Goal: Information Seeking & Learning: Learn about a topic

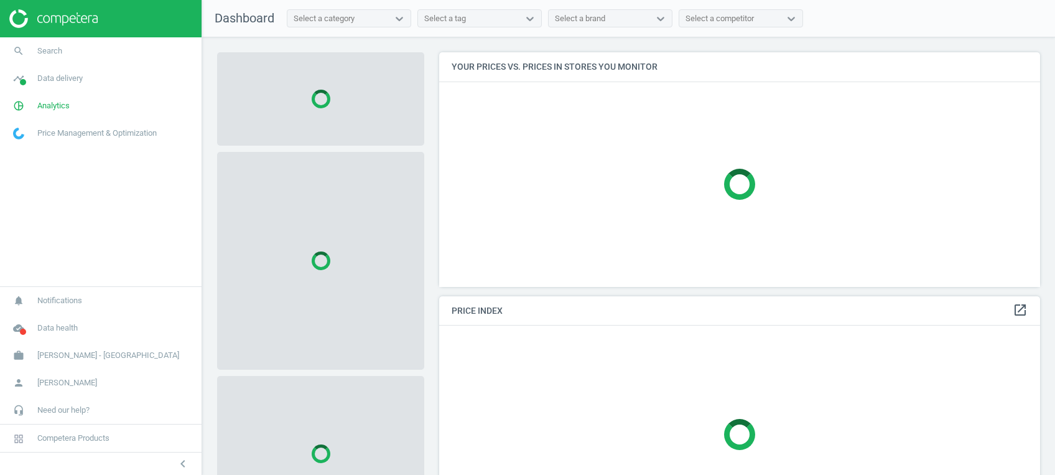
scroll to position [259, 613]
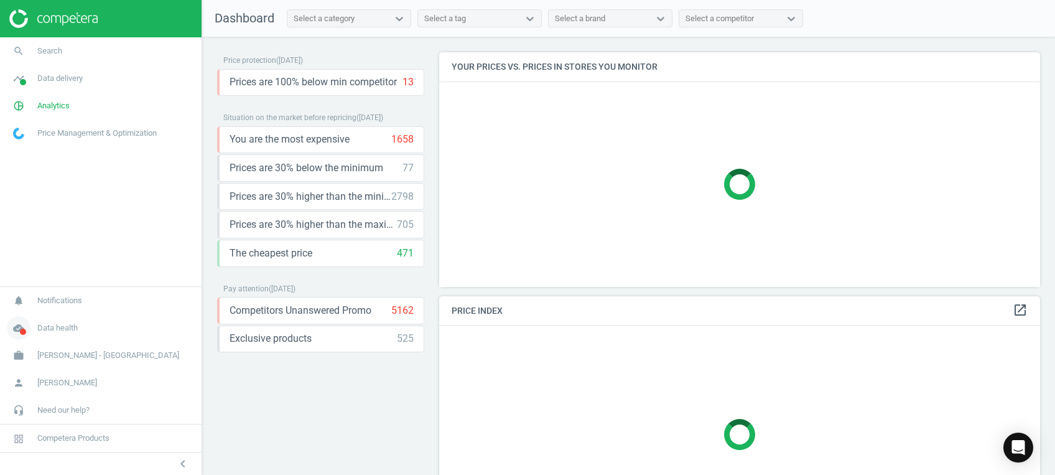
click at [24, 334] on span at bounding box center [23, 331] width 6 height 6
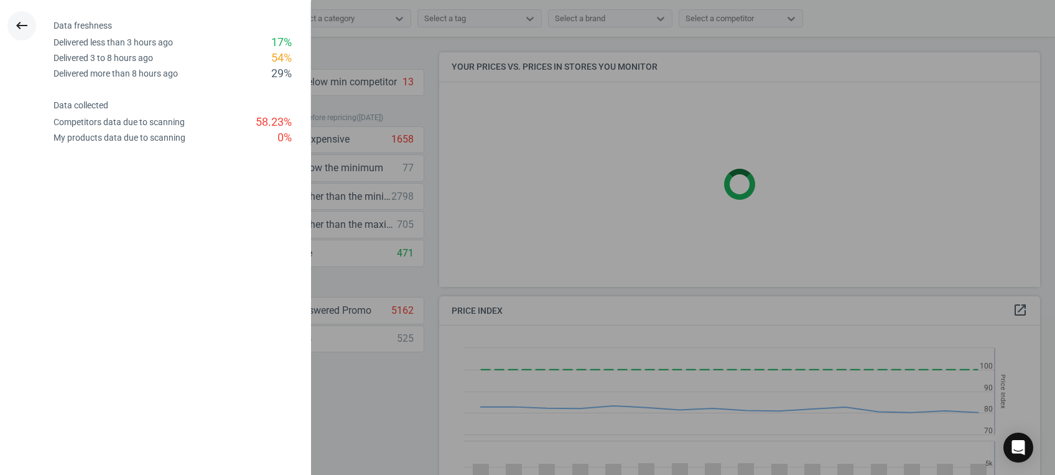
scroll to position [311, 613]
click at [25, 27] on icon "keyboard_backspace" at bounding box center [21, 25] width 15 height 15
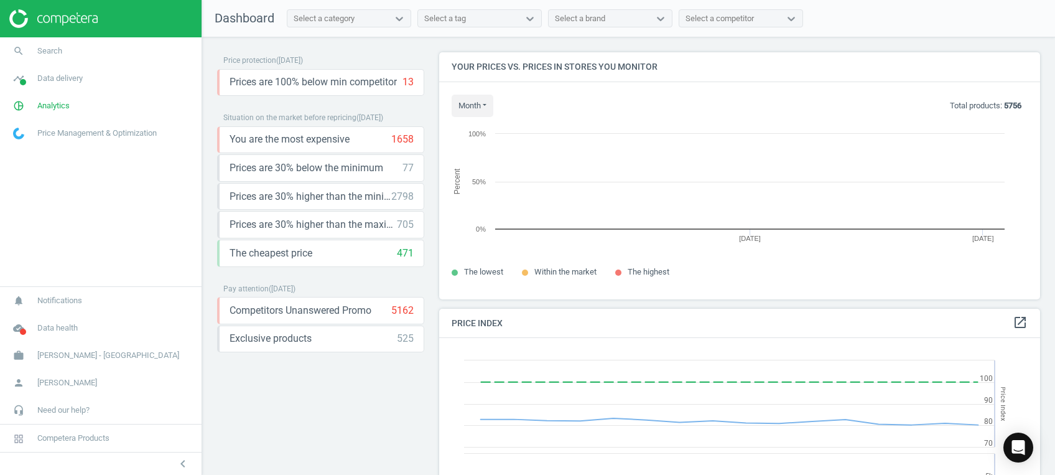
scroll to position [272, 613]
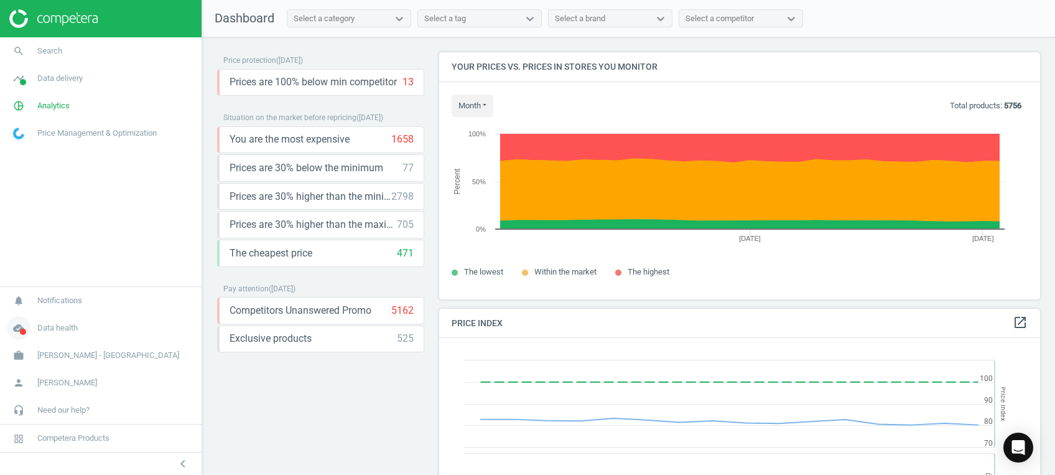
click at [17, 327] on icon "cloud_done" at bounding box center [19, 328] width 24 height 24
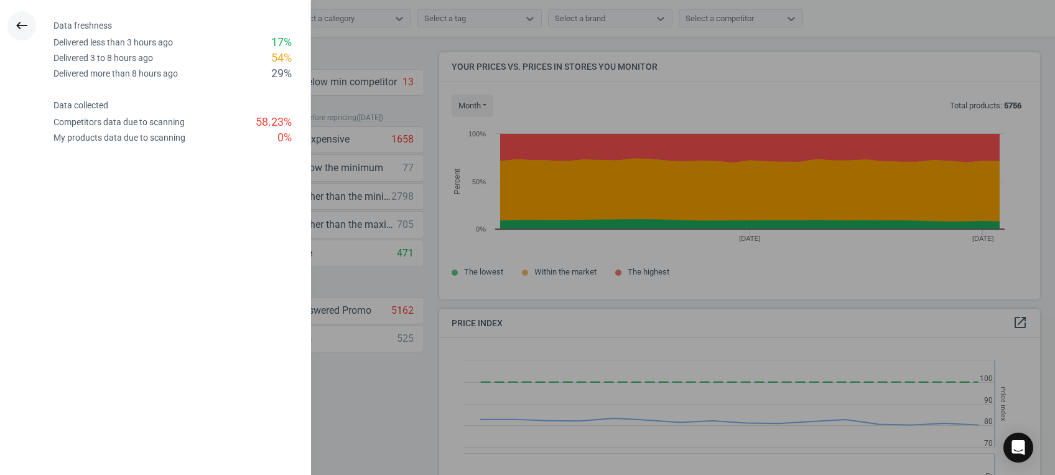
drag, startPoint x: 16, startPoint y: 24, endPoint x: 55, endPoint y: 56, distance: 50.4
click at [17, 24] on icon "keyboard_backspace" at bounding box center [21, 25] width 15 height 15
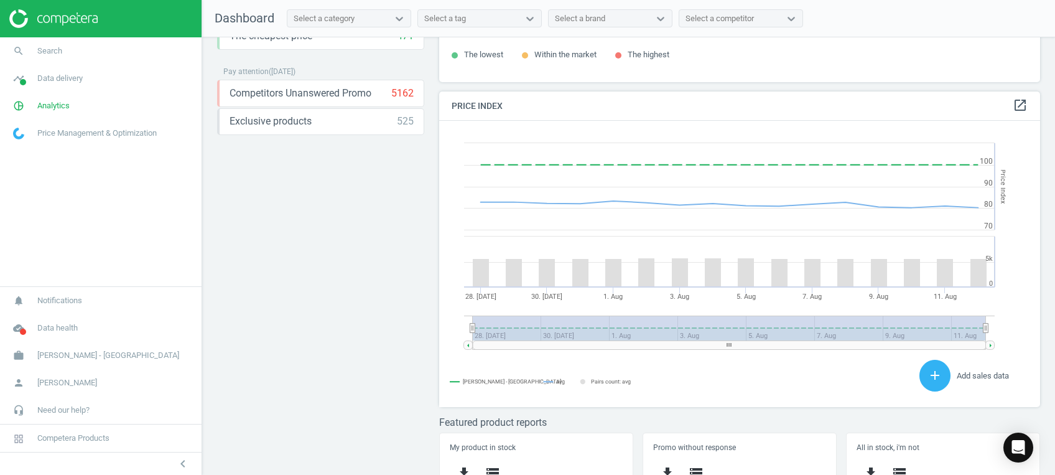
scroll to position [243, 0]
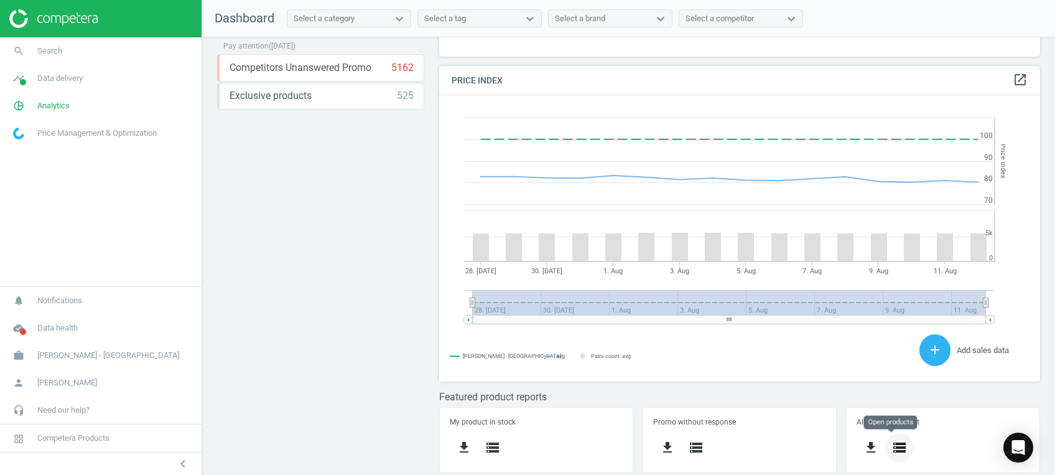
click at [895, 450] on icon "storage" at bounding box center [899, 447] width 15 height 15
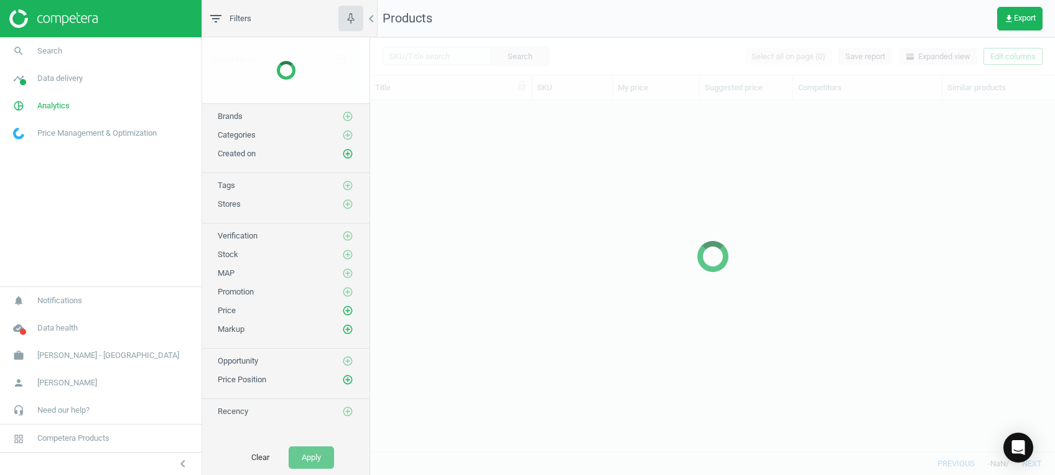
scroll to position [325, 672]
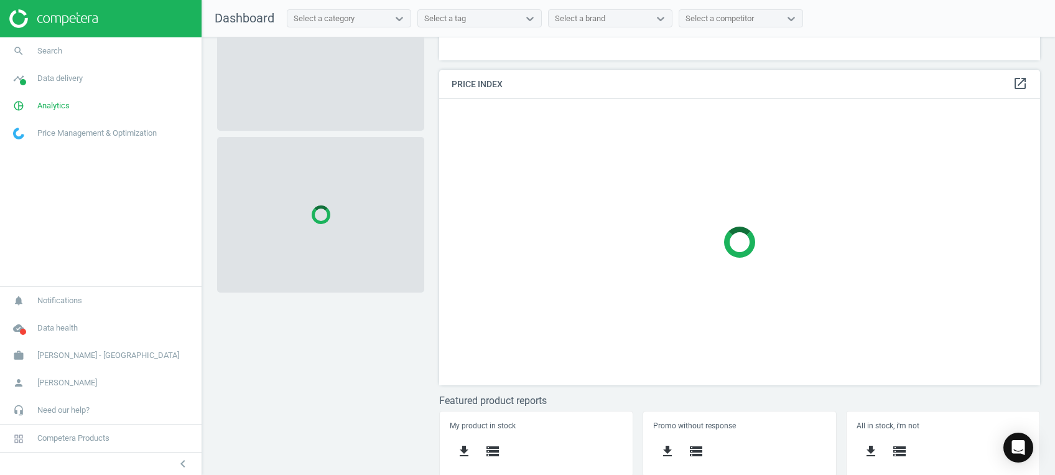
scroll to position [243, 0]
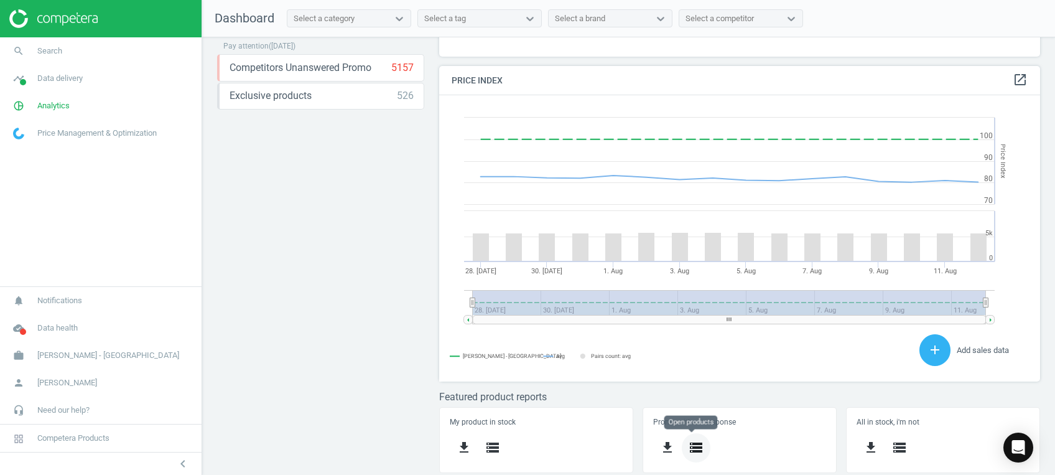
click at [694, 449] on icon "storage" at bounding box center [696, 447] width 15 height 15
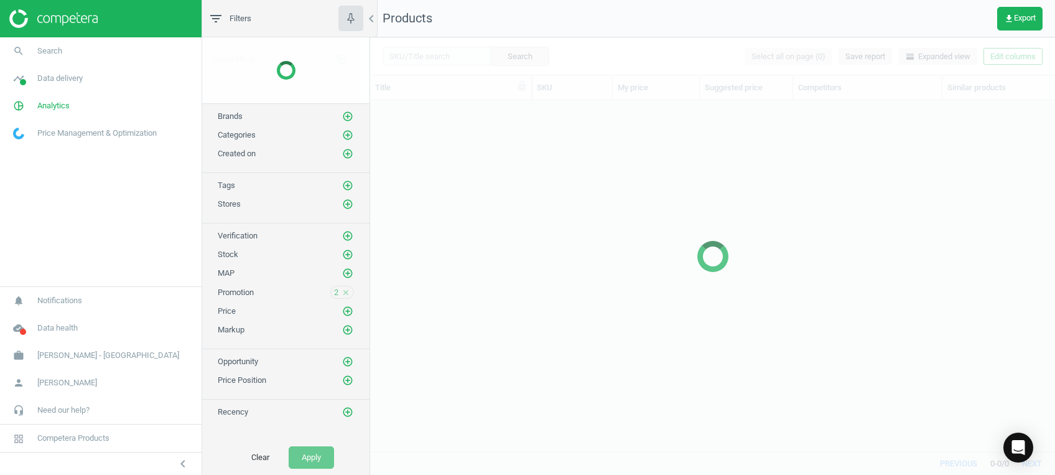
scroll to position [325, 672]
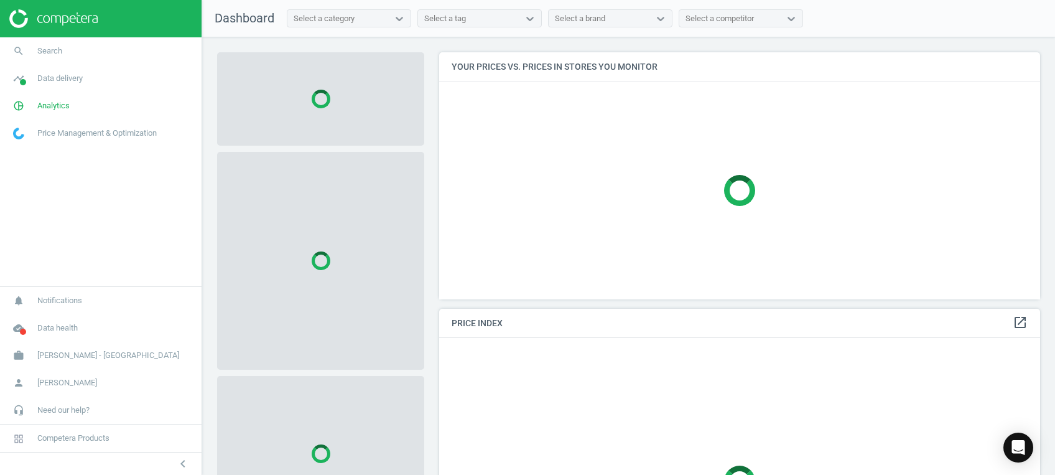
scroll to position [243, 0]
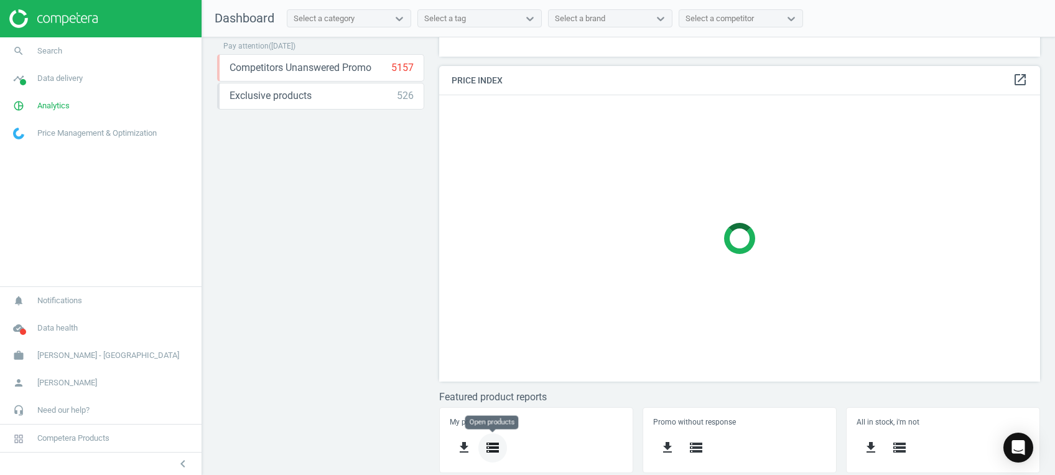
click at [498, 452] on icon "storage" at bounding box center [492, 447] width 15 height 15
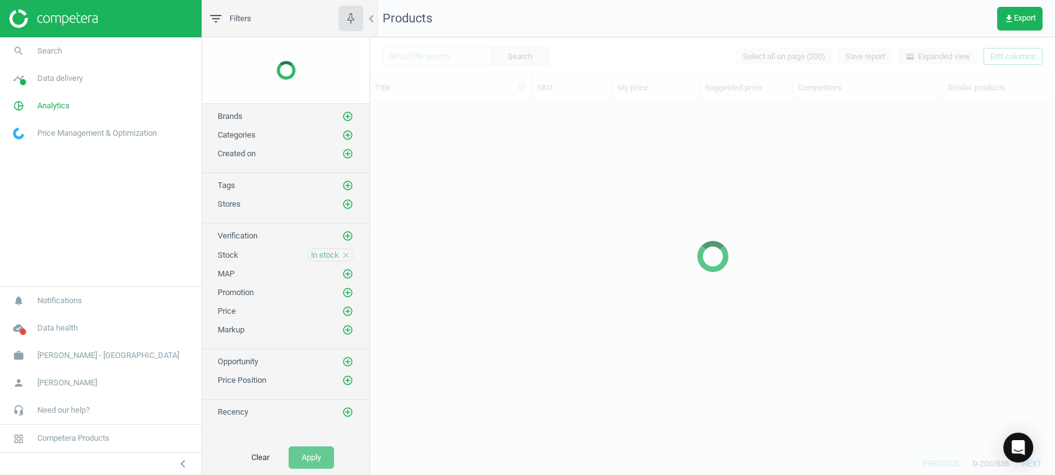
scroll to position [325, 672]
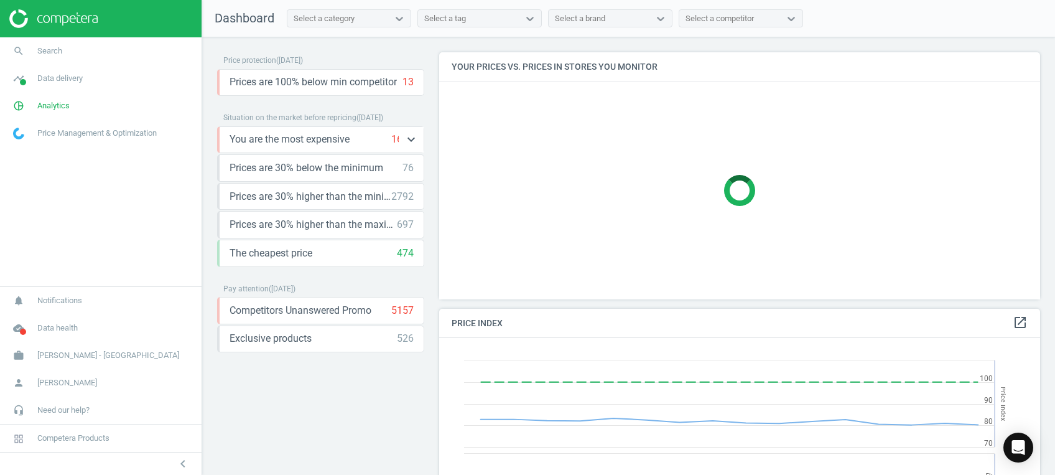
click at [300, 136] on span "You are the most expensive" at bounding box center [290, 139] width 120 height 14
click at [411, 139] on icon "keyboard_arrow_down" at bounding box center [411, 139] width 15 height 15
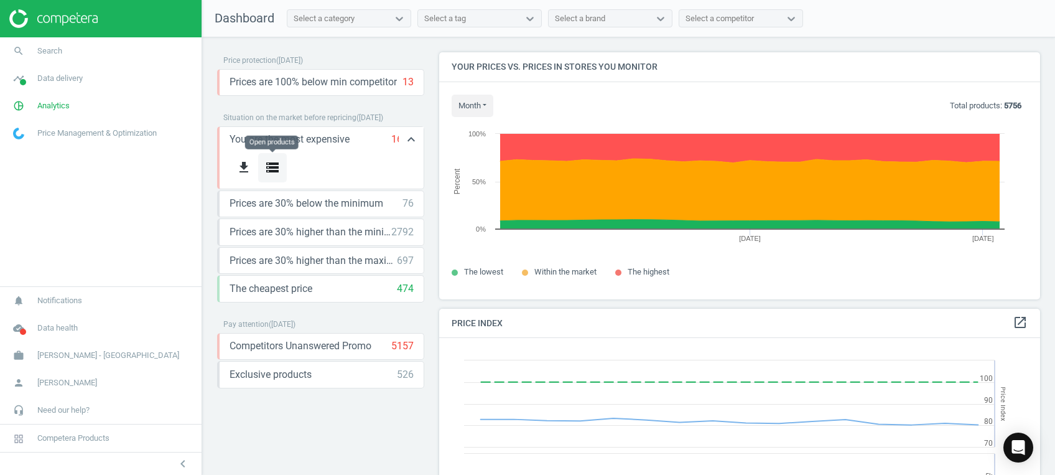
click at [273, 160] on icon "storage" at bounding box center [272, 167] width 15 height 15
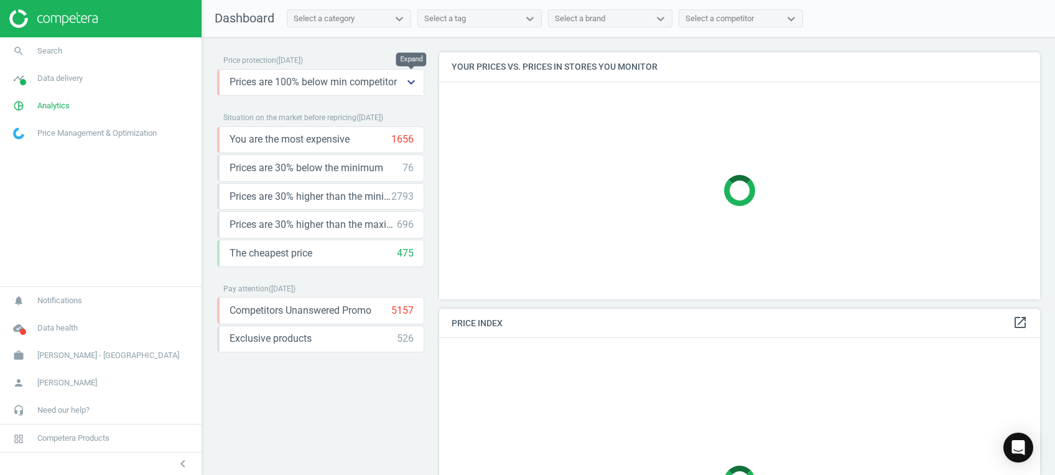
click at [411, 81] on icon "keyboard_arrow_down" at bounding box center [411, 82] width 15 height 15
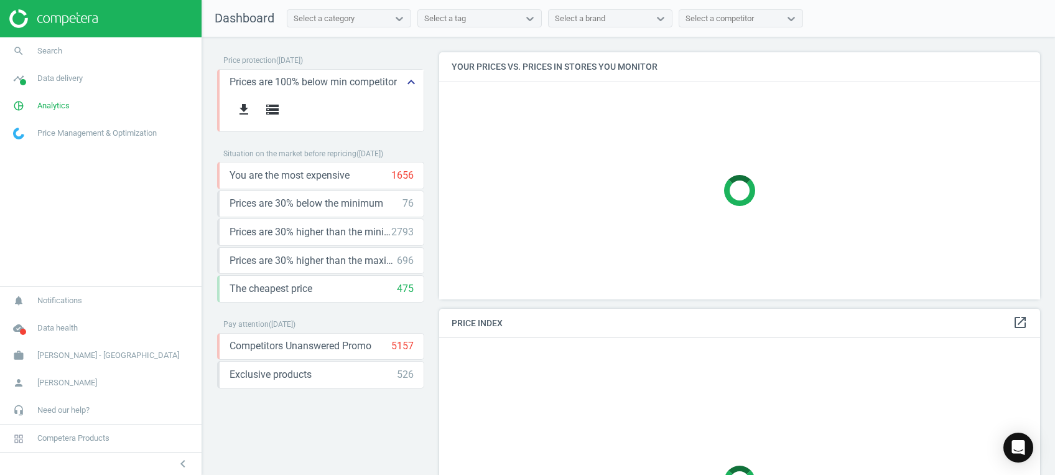
click at [410, 81] on icon "keyboard_arrow_up" at bounding box center [411, 82] width 15 height 15
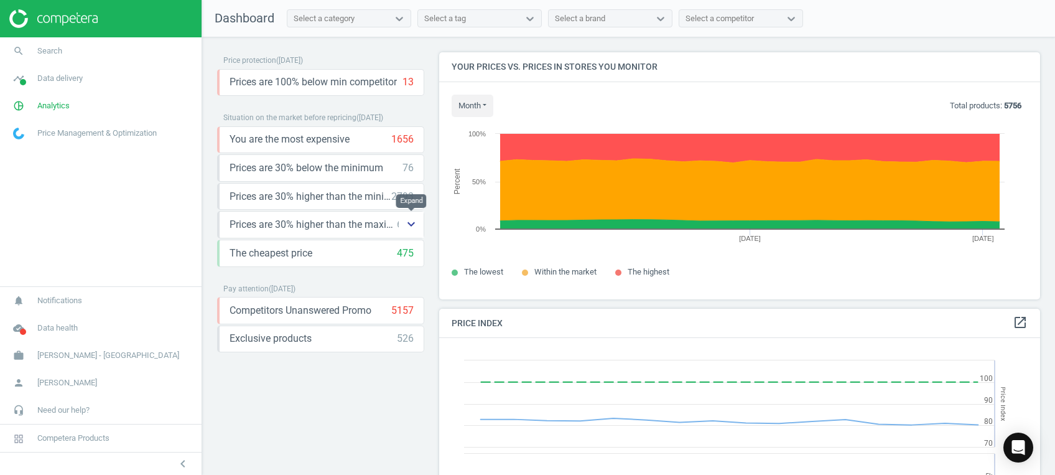
click at [407, 222] on icon "keyboard_arrow_down" at bounding box center [411, 223] width 15 height 15
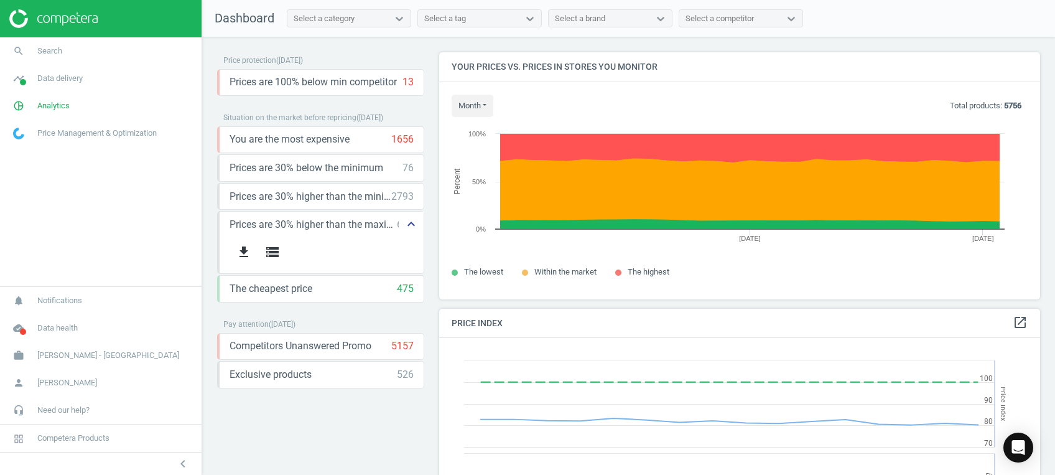
click at [407, 222] on icon "keyboard_arrow_up" at bounding box center [411, 223] width 15 height 15
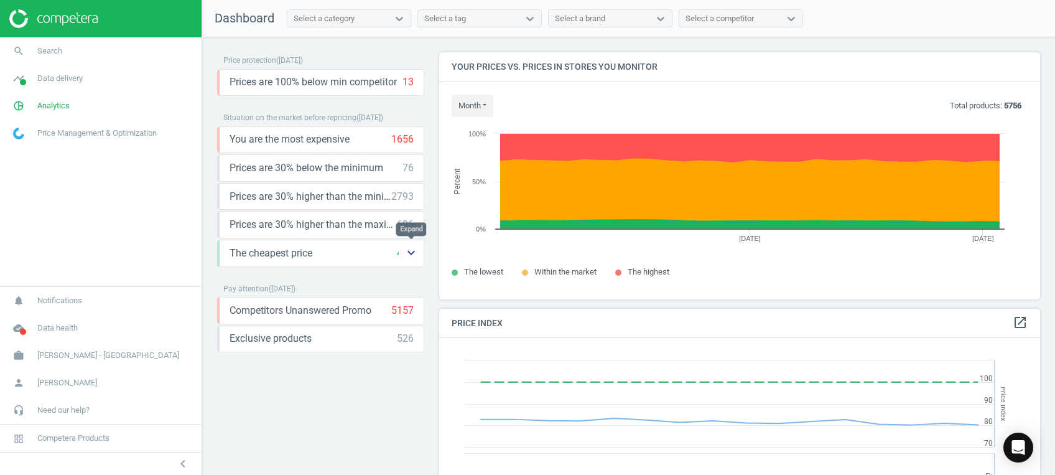
click at [412, 254] on icon "keyboard_arrow_down" at bounding box center [411, 252] width 15 height 15
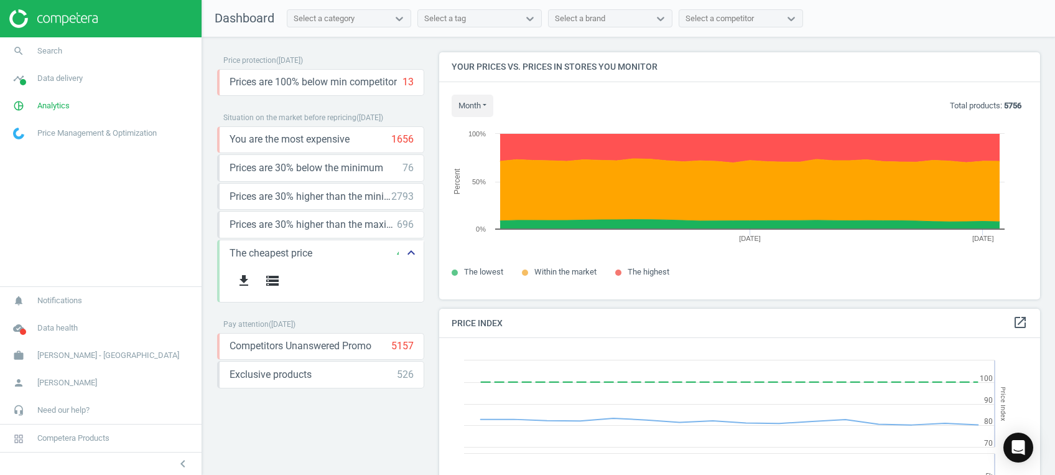
click at [412, 254] on icon "keyboard_arrow_up" at bounding box center [411, 252] width 15 height 15
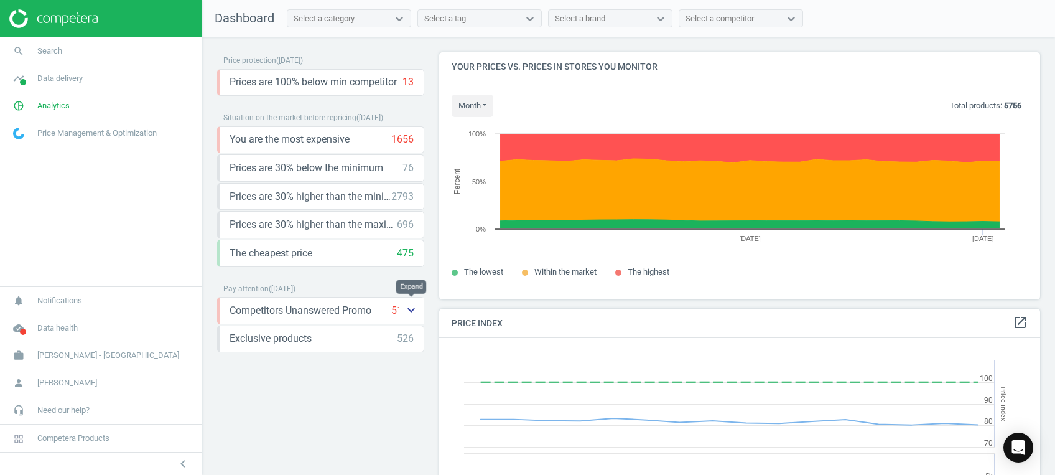
click at [409, 308] on icon "keyboard_arrow_down" at bounding box center [411, 309] width 15 height 15
click at [409, 308] on icon "keyboard_arrow_up" at bounding box center [411, 309] width 15 height 15
click at [408, 344] on icon "keyboard_arrow_down" at bounding box center [411, 338] width 15 height 15
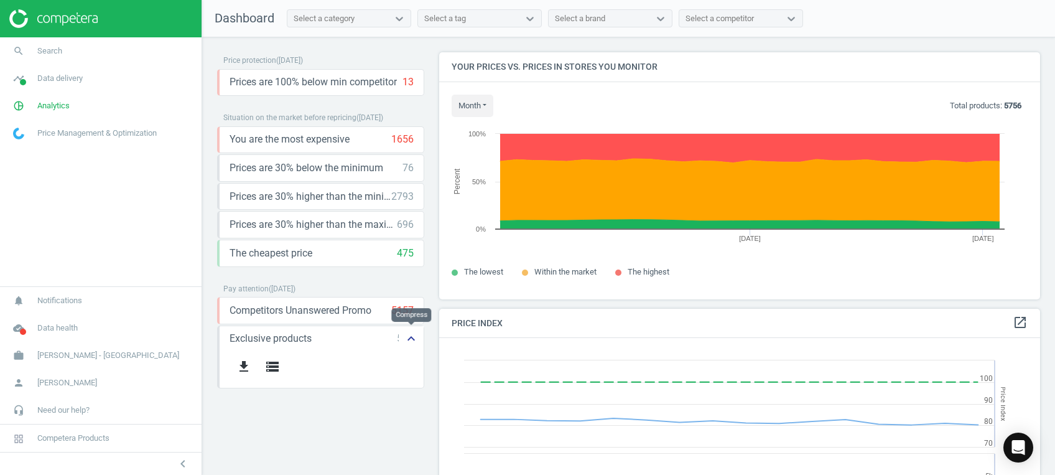
click at [409, 341] on icon "keyboard_arrow_up" at bounding box center [411, 338] width 15 height 15
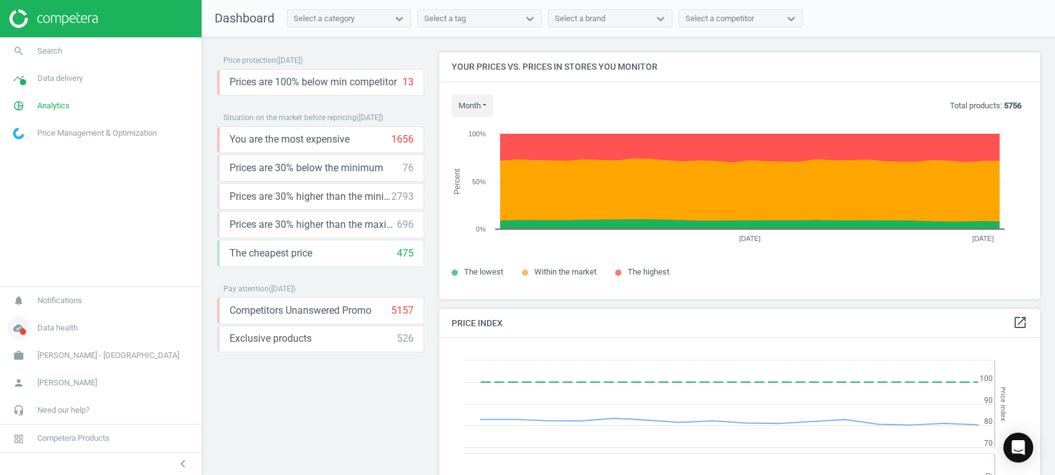
click at [25, 332] on span at bounding box center [23, 331] width 6 height 6
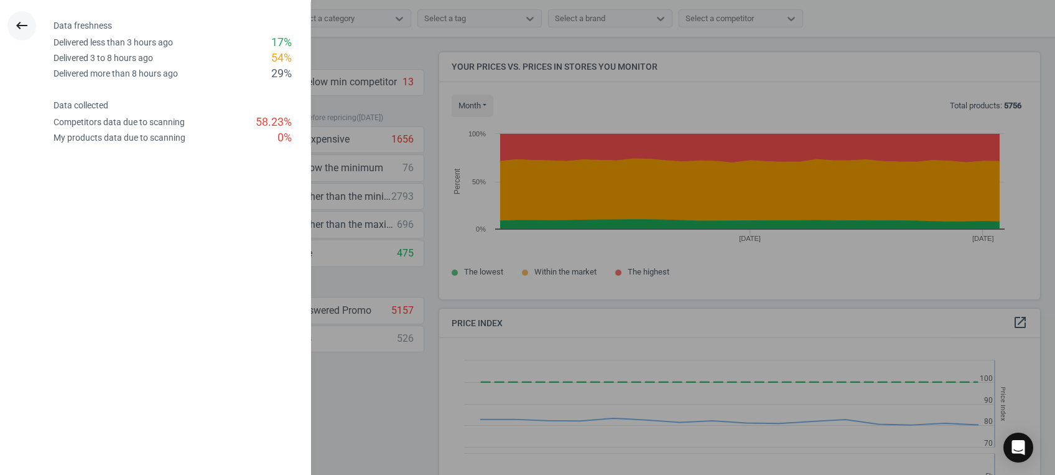
click at [26, 22] on icon "keyboard_backspace" at bounding box center [21, 25] width 15 height 15
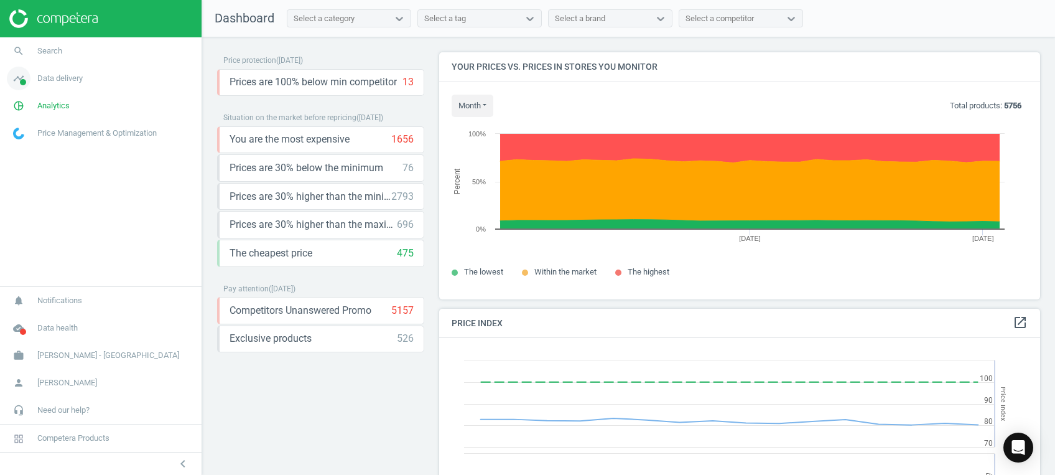
click at [44, 87] on link "timeline Data delivery" at bounding box center [101, 78] width 202 height 27
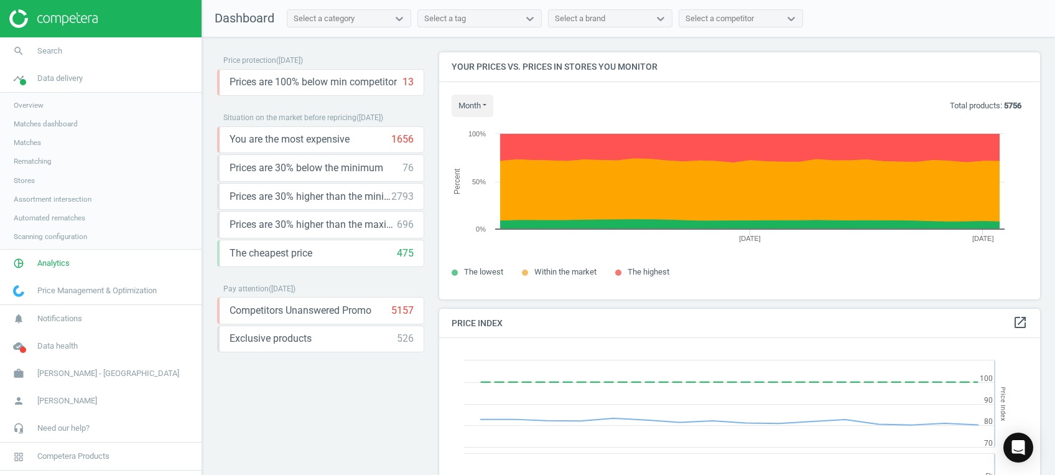
click at [27, 177] on span "Stores" at bounding box center [24, 180] width 21 height 10
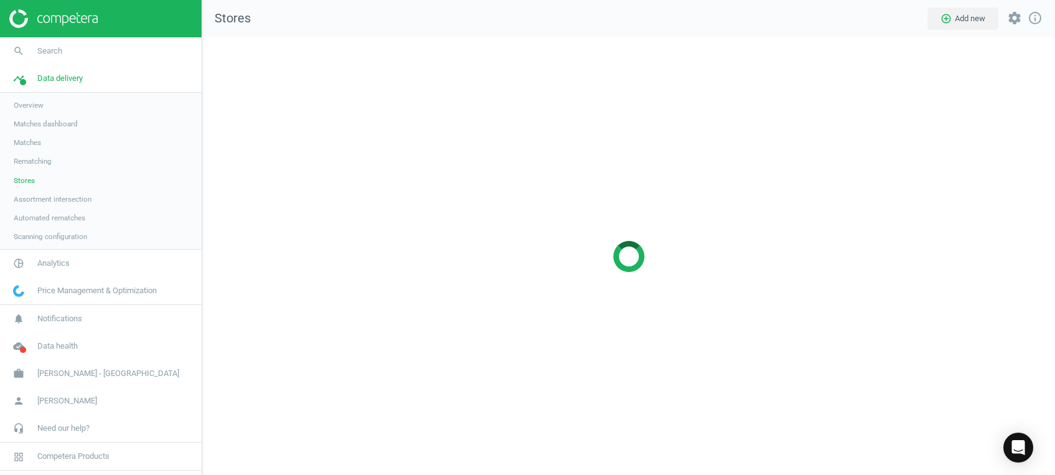
scroll to position [462, 878]
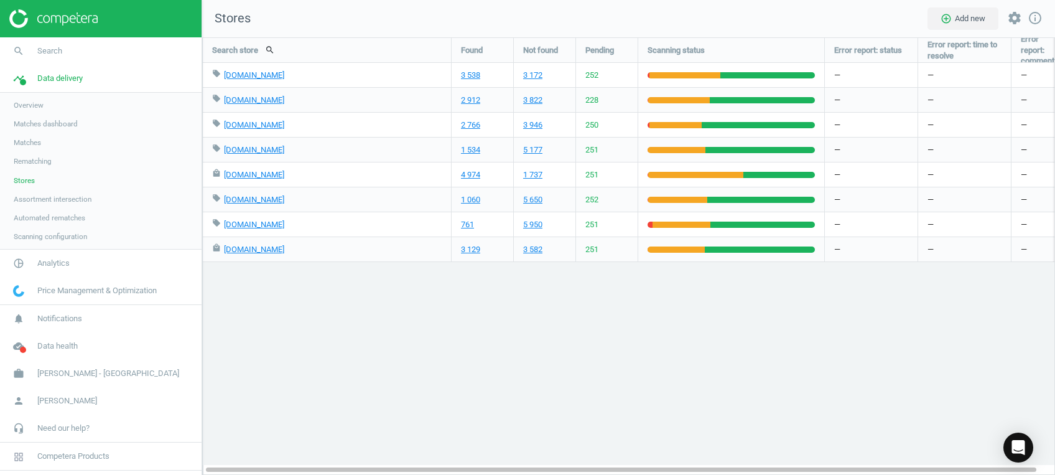
click at [69, 12] on img at bounding box center [53, 18] width 88 height 19
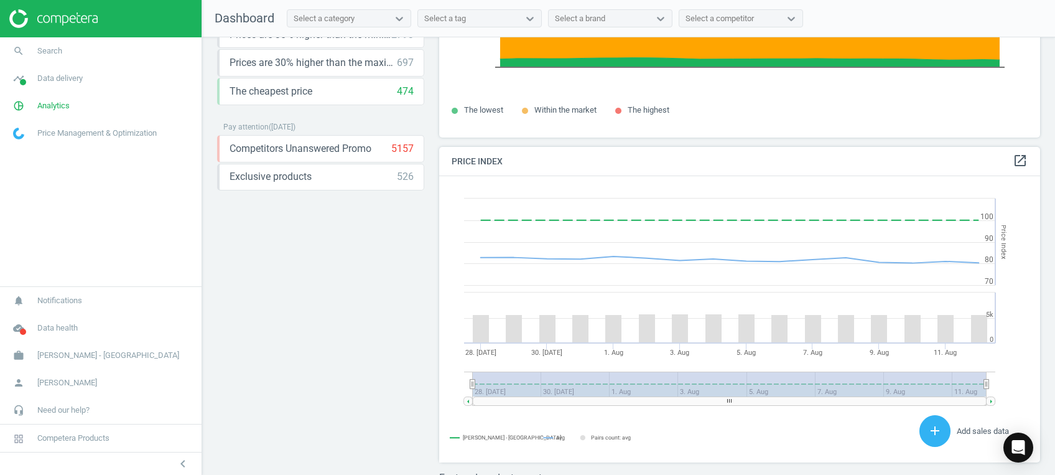
scroll to position [311, 613]
